Goal: Information Seeking & Learning: Check status

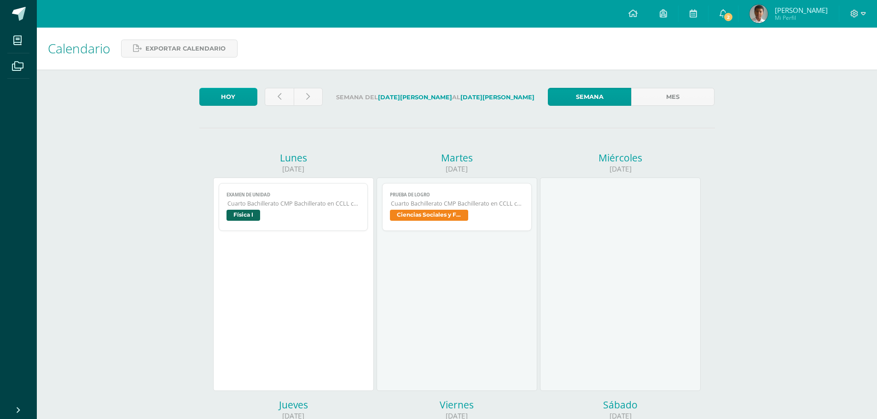
scroll to position [276, 0]
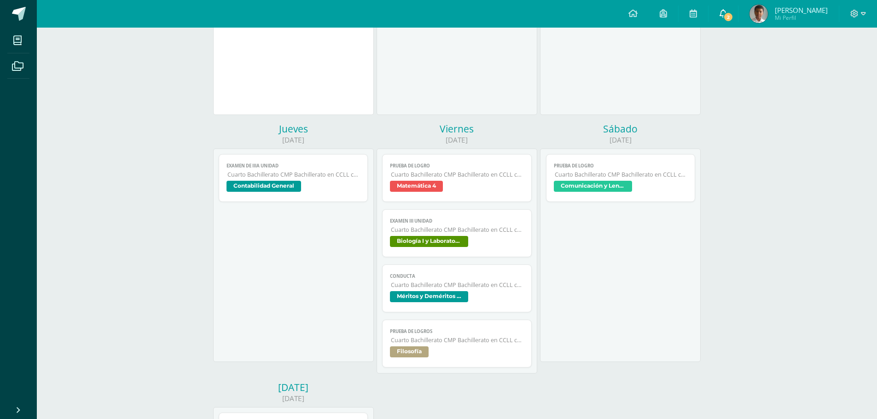
click at [734, 15] on span "2" at bounding box center [728, 17] width 10 height 10
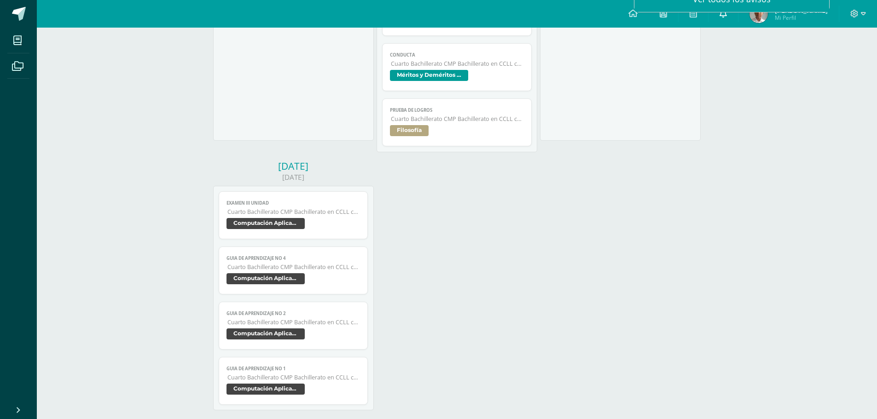
scroll to position [529, 0]
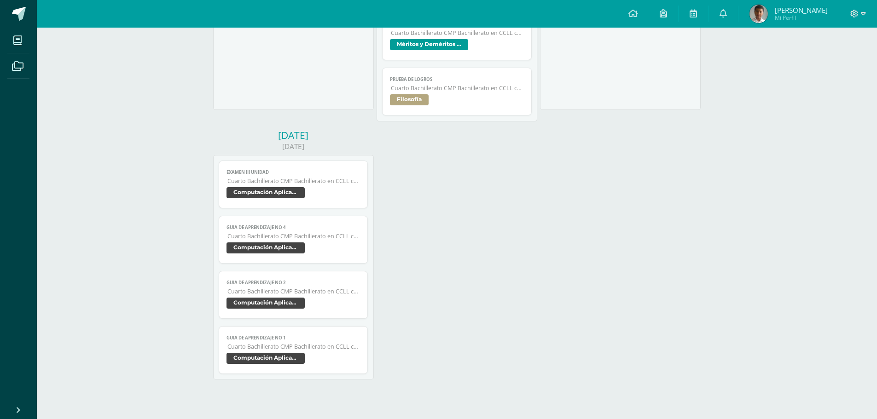
click at [768, 14] on img at bounding box center [759, 14] width 18 height 18
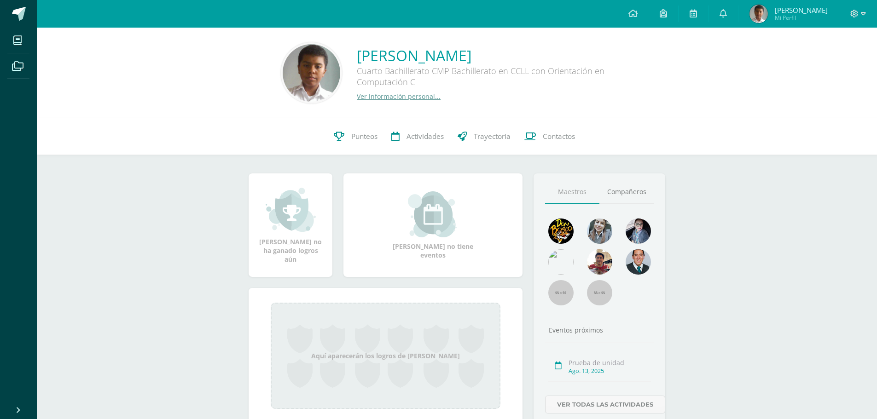
click at [306, 66] on img at bounding box center [312, 73] width 58 height 58
click at [357, 132] on span "Punteos" at bounding box center [364, 137] width 26 height 10
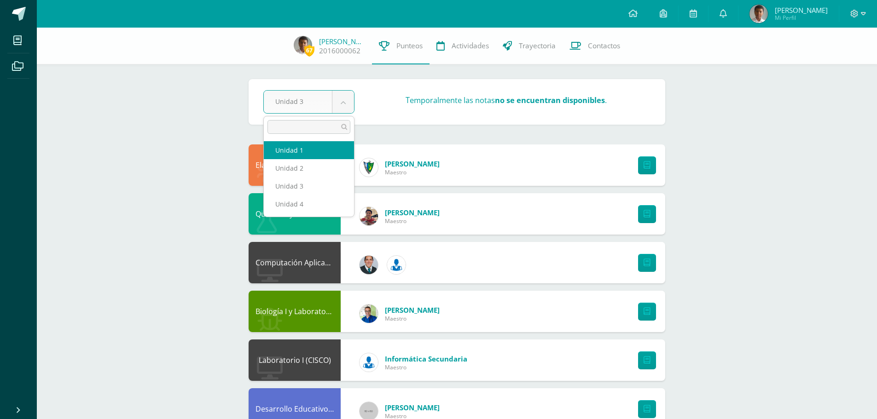
select select "Unidad 1"
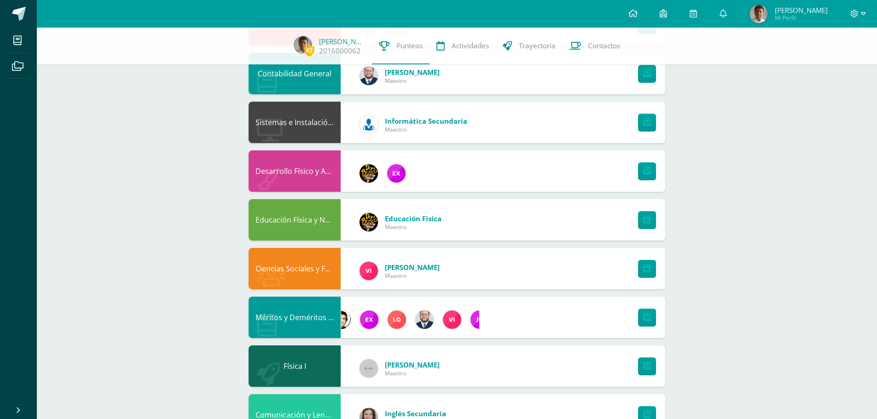
scroll to position [0, 350]
click at [342, 334] on div "Méritos y Deméritos 4to. Bach. en CCLL. "C"" at bounding box center [457, 317] width 417 height 41
click at [420, 320] on img at bounding box center [422, 320] width 18 height 18
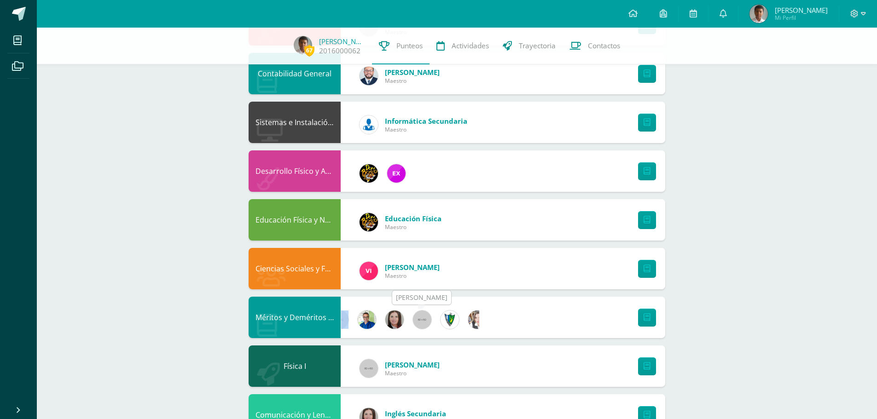
click at [420, 320] on img at bounding box center [422, 320] width 18 height 18
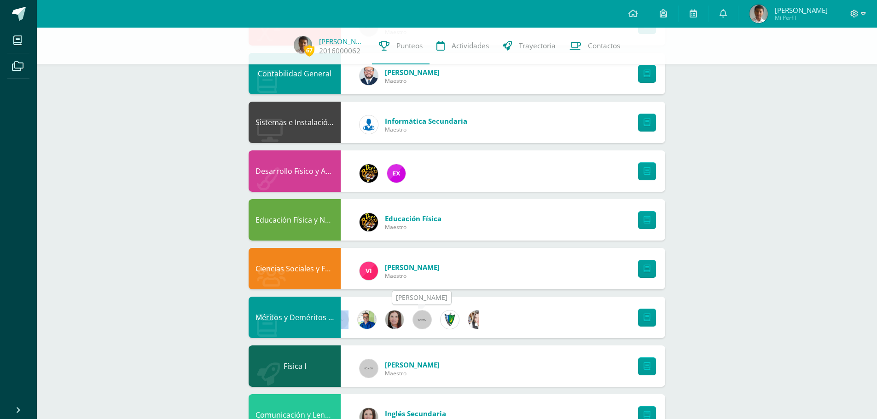
click at [420, 320] on img at bounding box center [422, 320] width 18 height 18
click at [328, 318] on div "Méritos y Deméritos 4to. Bach. en CCLL. "C"" at bounding box center [295, 317] width 92 height 41
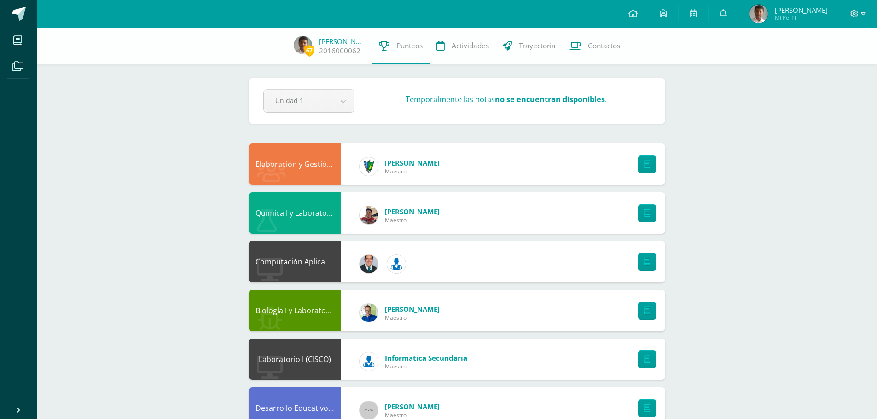
scroll to position [0, 0]
